Goal: Book appointment/travel/reservation

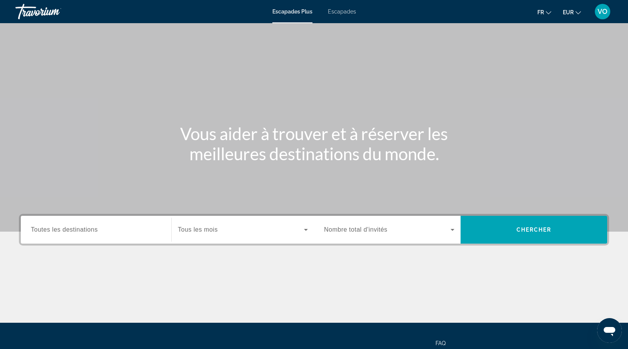
click at [283, 73] on div "Contenu principal" at bounding box center [314, 115] width 628 height 231
click at [61, 228] on span "Toutes les destinations" at bounding box center [64, 229] width 67 height 7
click at [61, 228] on input "Destination Toutes les destinations" at bounding box center [96, 229] width 130 height 9
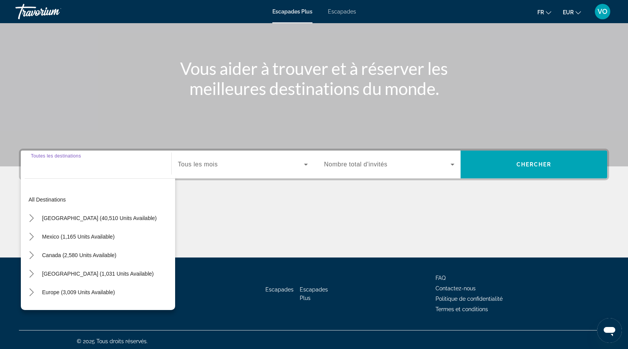
scroll to position [68, 0]
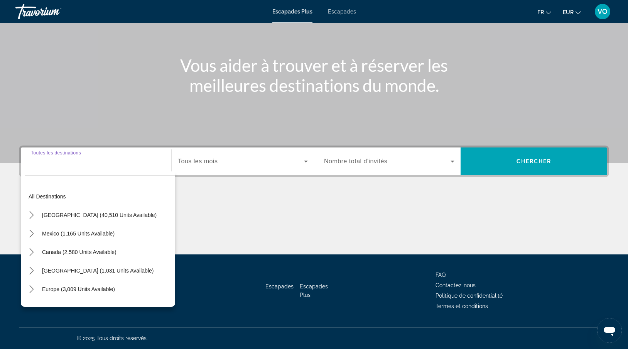
click at [73, 161] on input "Destination Toutes les destinations" at bounding box center [96, 161] width 130 height 9
click at [77, 289] on span "Europe (3,009 units available)" at bounding box center [78, 289] width 73 height 6
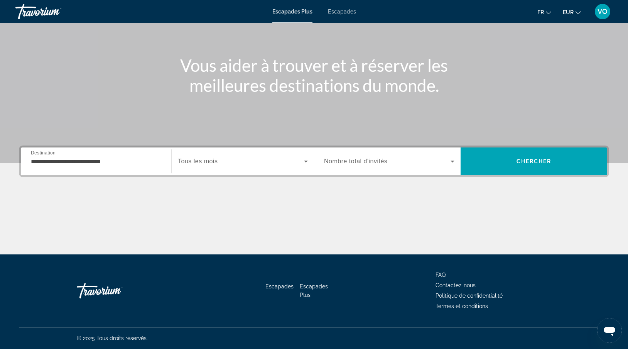
click at [194, 159] on span "Tous les mois" at bounding box center [198, 161] width 40 height 7
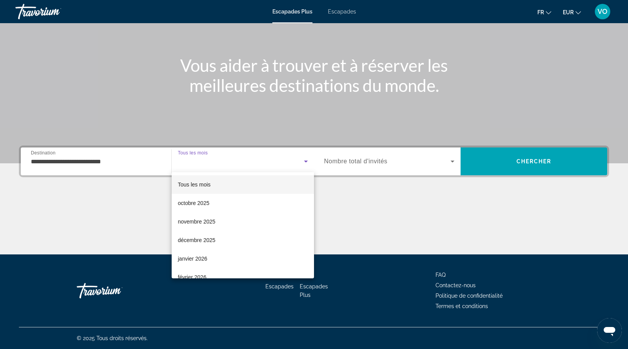
click at [194, 159] on div at bounding box center [314, 174] width 628 height 349
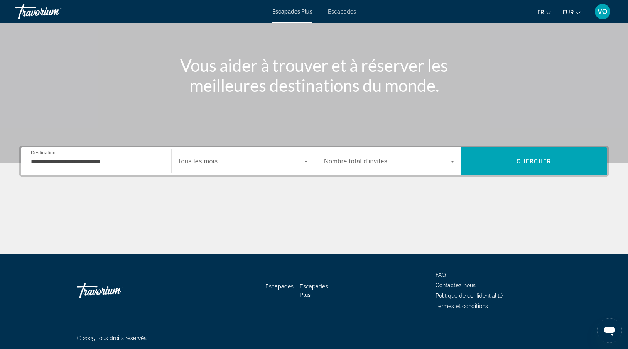
click at [140, 162] on input "**********" at bounding box center [96, 161] width 130 height 9
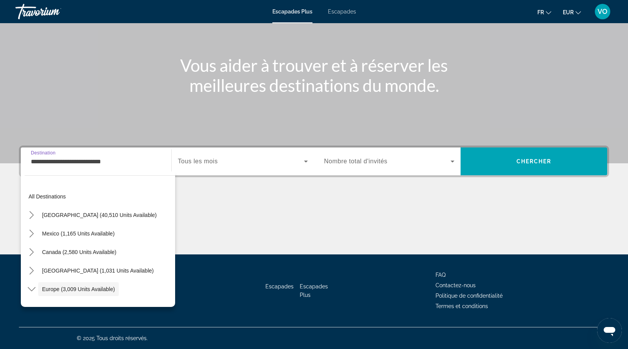
scroll to position [46, 0]
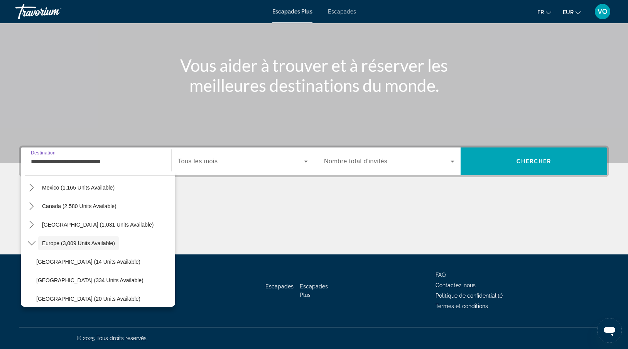
drag, startPoint x: 143, startPoint y: 162, endPoint x: 21, endPoint y: 155, distance: 122.4
click at [21, 156] on app-map-destination-select "**********" at bounding box center [94, 161] width 147 height 28
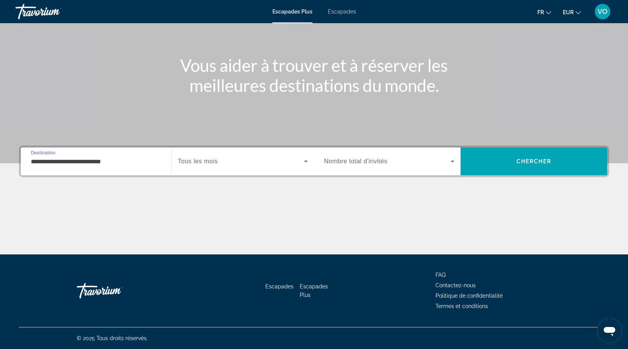
click at [196, 163] on span "Tous les mois" at bounding box center [198, 161] width 40 height 7
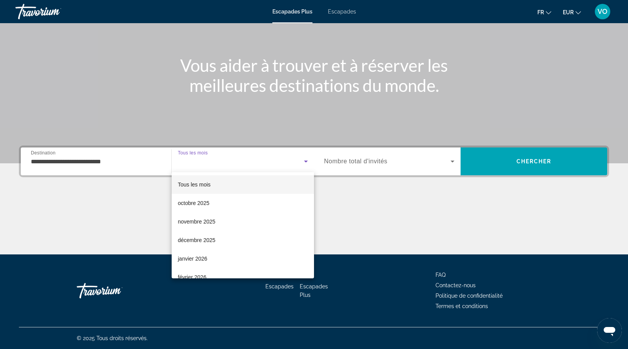
click at [142, 160] on div at bounding box center [314, 174] width 628 height 349
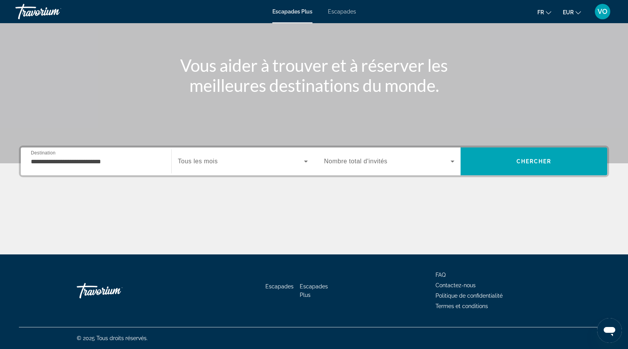
click at [133, 162] on input "**********" at bounding box center [96, 161] width 130 height 9
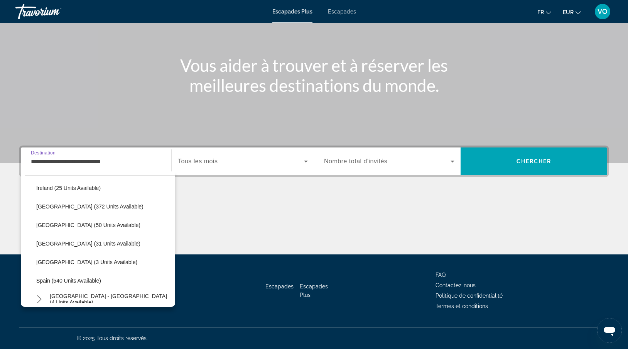
scroll to position [269, 0]
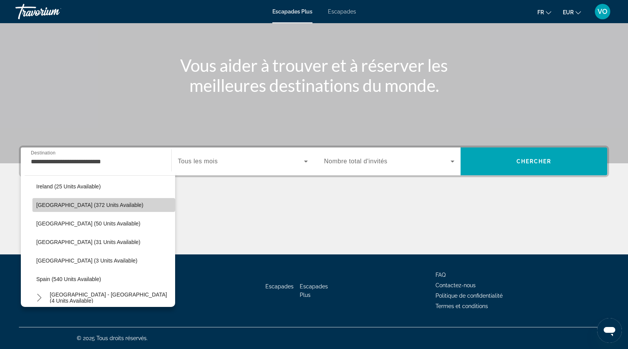
click at [50, 201] on span "Select destination: Italy (372 units available)" at bounding box center [103, 205] width 143 height 19
type input "**********"
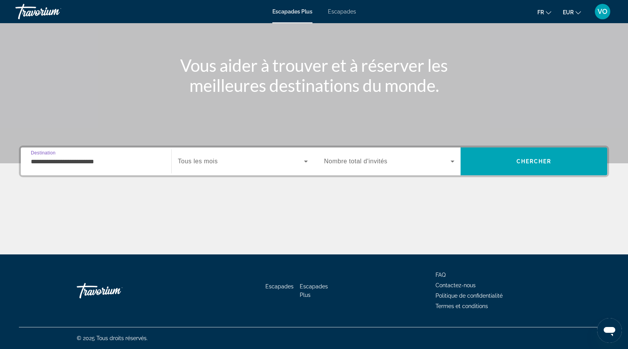
click at [208, 167] on div "Widget de recherche" at bounding box center [243, 161] width 130 height 22
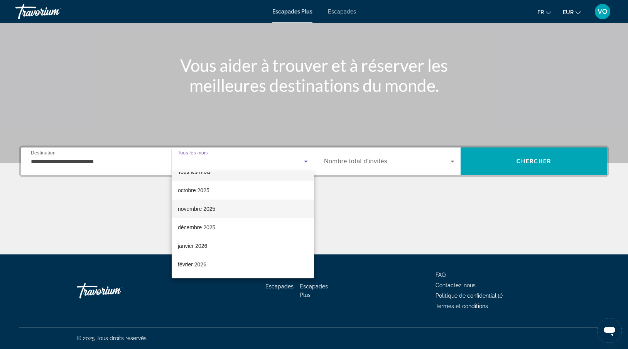
scroll to position [10, 0]
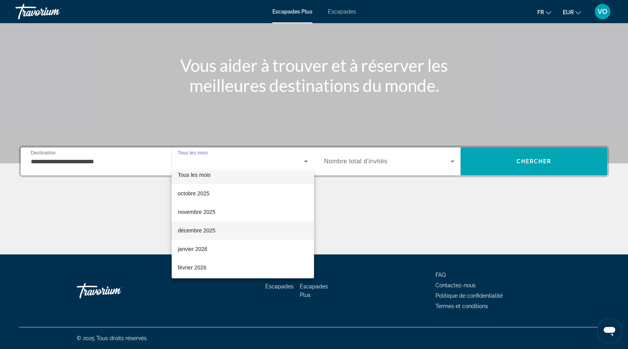
click at [190, 230] on font "décembre 2025" at bounding box center [196, 230] width 37 height 6
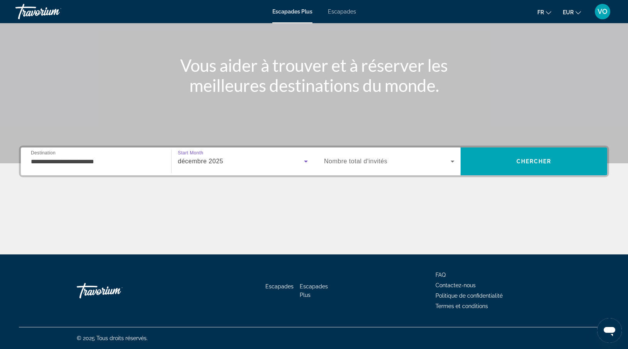
click at [343, 158] on span "Nombre total d'invités" at bounding box center [355, 161] width 63 height 7
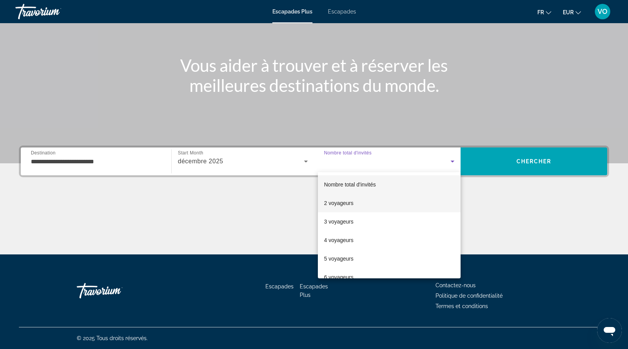
click at [330, 205] on font "2 voyageurs" at bounding box center [338, 203] width 29 height 6
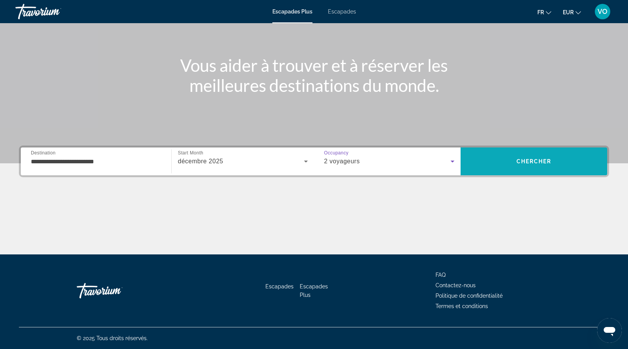
click at [508, 155] on span "Recherche" at bounding box center [534, 161] width 147 height 19
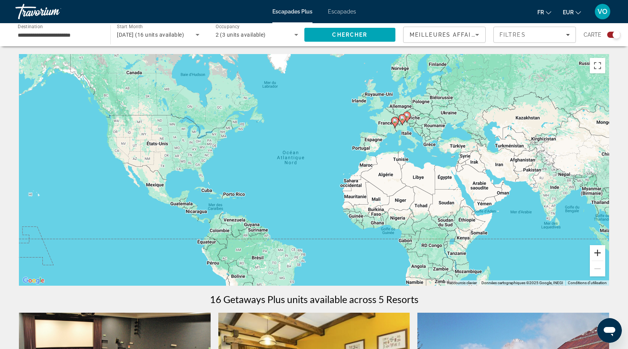
click at [600, 252] on button "Zoom avant" at bounding box center [597, 252] width 15 height 15
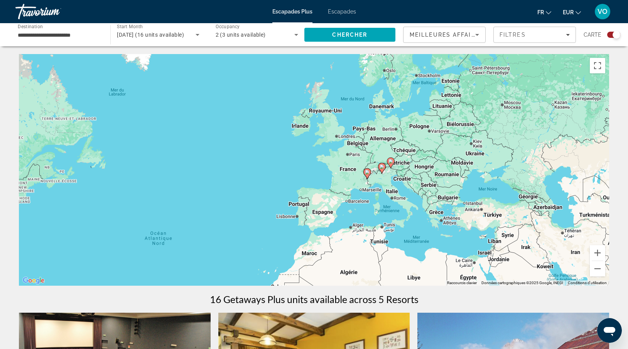
drag, startPoint x: 528, startPoint y: 124, endPoint x: 420, endPoint y: 218, distance: 143.3
click at [420, 218] on div "Pour activer le glissement avec le clavier, appuyez sur Alt+Entrée. Une fois ce…" at bounding box center [314, 169] width 590 height 231
click at [595, 254] on button "Zoom avant" at bounding box center [597, 252] width 15 height 15
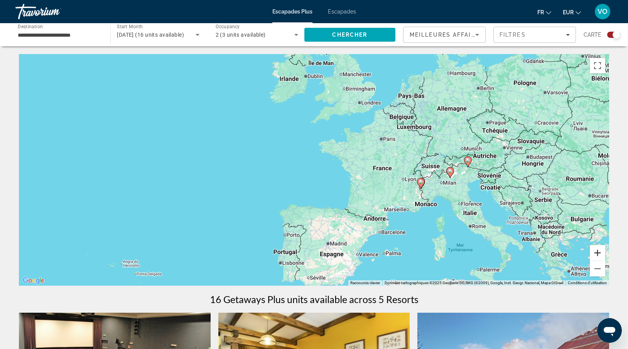
click at [595, 253] on button "Zoom avant" at bounding box center [597, 252] width 15 height 15
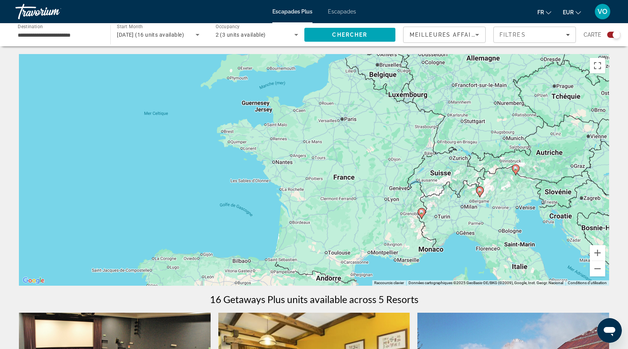
drag, startPoint x: 567, startPoint y: 204, endPoint x: 459, endPoint y: 215, distance: 107.8
click at [459, 215] on div "Pour activer le glissement avec le clavier, appuyez sur Alt+Entrée. Une fois ce…" at bounding box center [314, 169] width 590 height 231
click at [598, 254] on button "Zoom avant" at bounding box center [597, 252] width 15 height 15
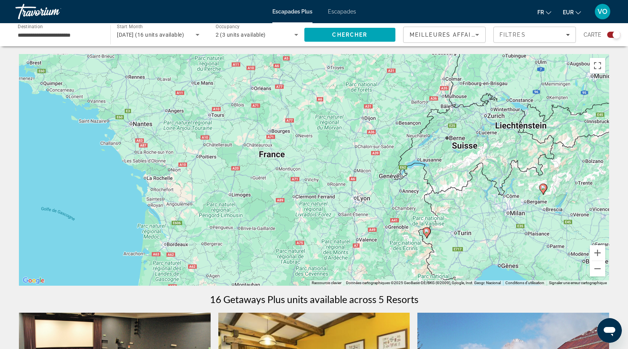
drag, startPoint x: 556, startPoint y: 228, endPoint x: 453, endPoint y: 198, distance: 107.9
click at [453, 198] on div "Pour activer le glissement avec le clavier, appuyez sur Alt+Entrée. Une fois ce…" at bounding box center [314, 169] width 590 height 231
click at [609, 35] on div "Search widget" at bounding box center [613, 35] width 13 height 6
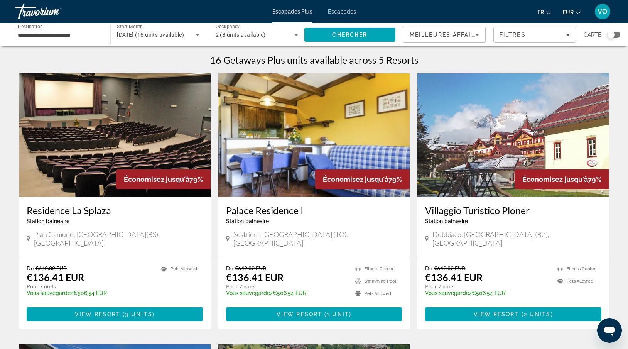
click at [347, 10] on font "Escapades" at bounding box center [342, 11] width 28 height 6
